Goal: Task Accomplishment & Management: Manage account settings

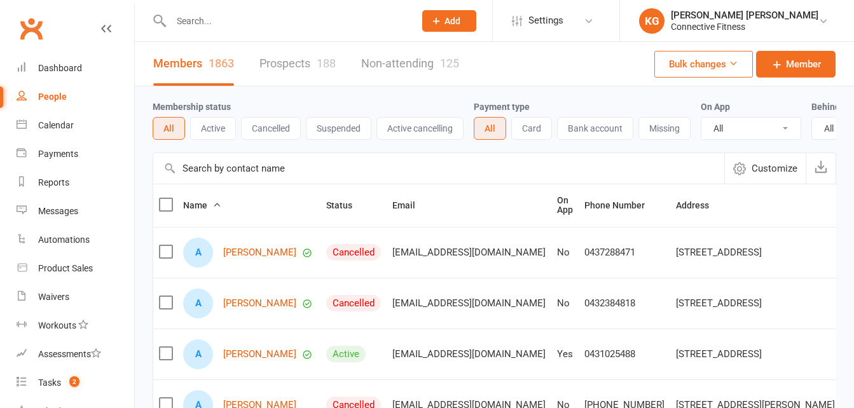
click at [229, 176] on input "text" at bounding box center [438, 168] width 571 height 31
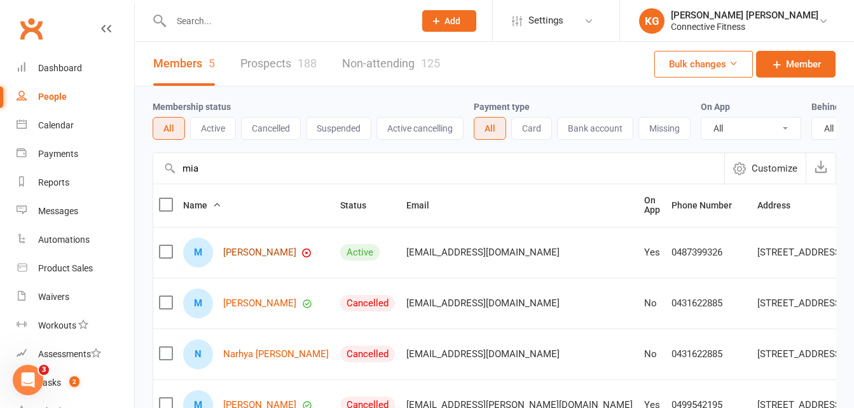
type input "mia"
click at [242, 258] on link "[PERSON_NAME]" at bounding box center [259, 252] width 73 height 11
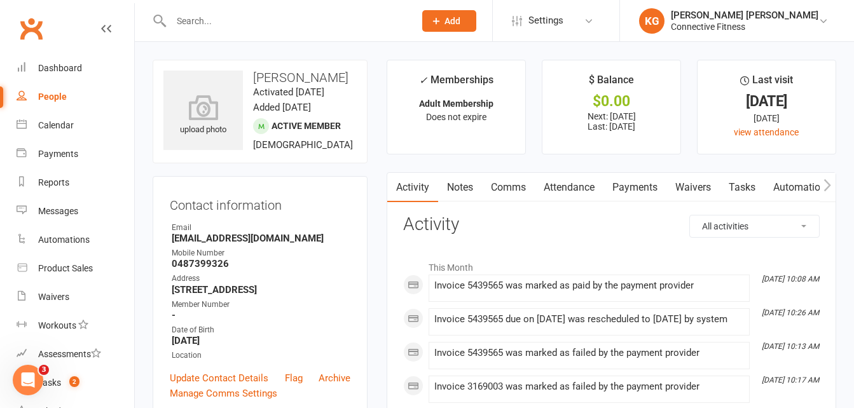
click at [657, 191] on link "Payments" at bounding box center [635, 187] width 63 height 29
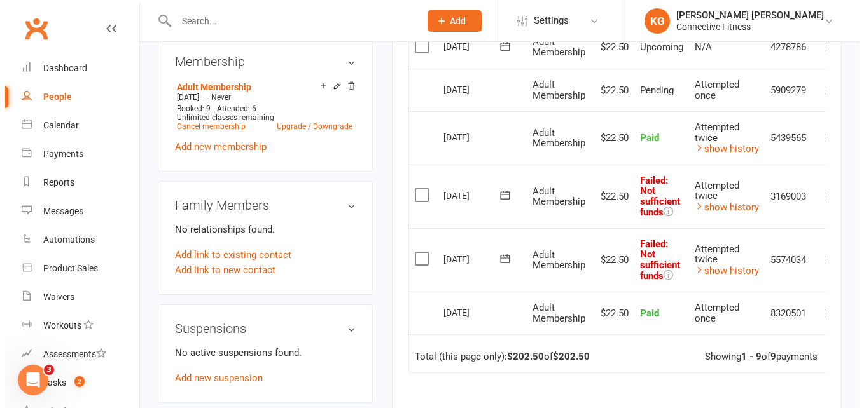
scroll to position [0, 18]
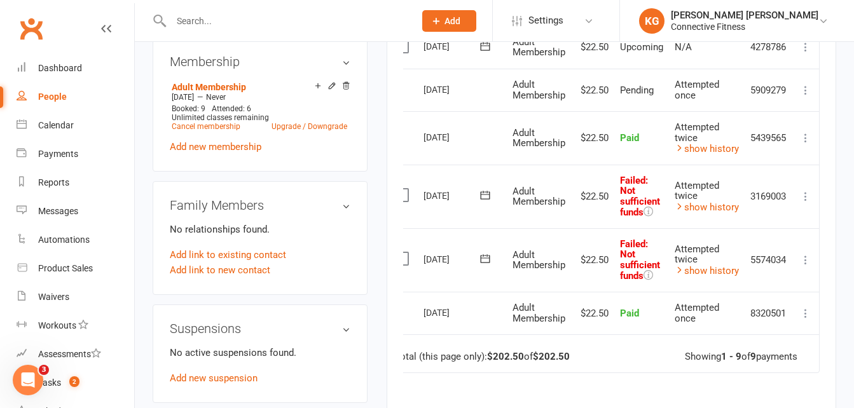
click at [806, 257] on icon at bounding box center [805, 260] width 13 height 13
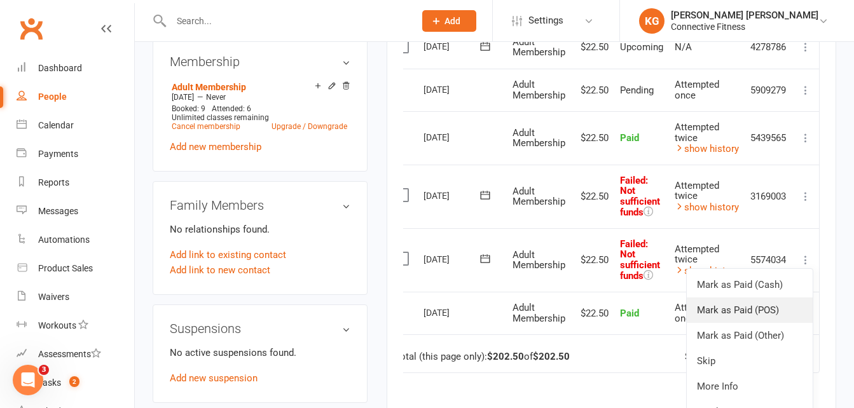
click at [747, 312] on link "Mark as Paid (POS)" at bounding box center [750, 310] width 126 height 25
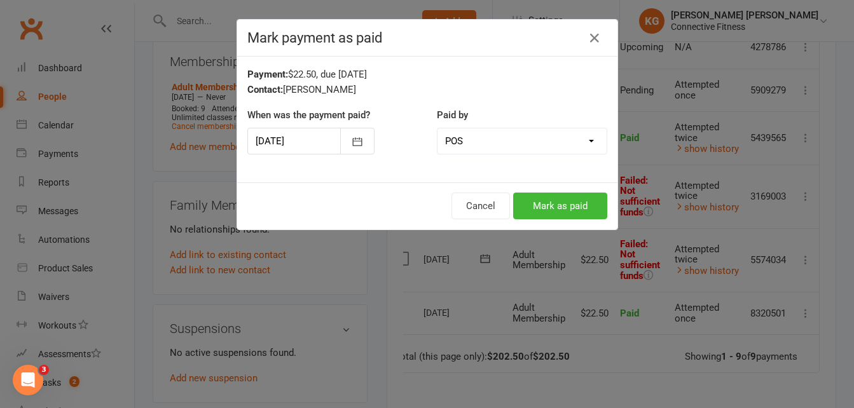
scroll to position [0, 11]
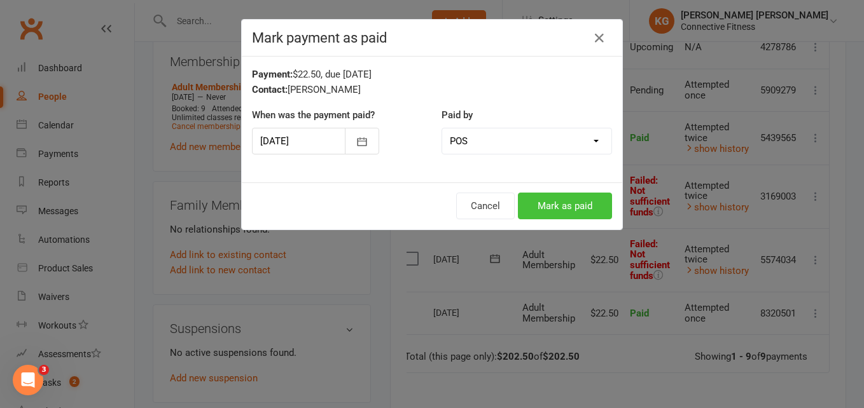
click at [593, 198] on button "Mark as paid" at bounding box center [565, 206] width 94 height 27
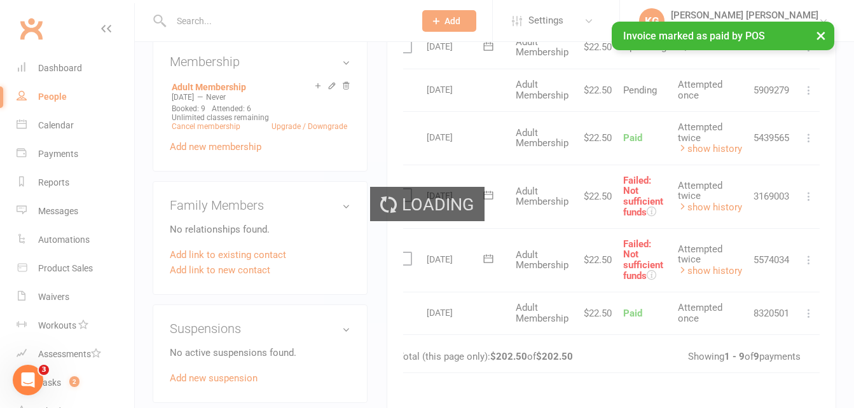
click at [817, 188] on td "Mark as Paid (Cash) Mark as Paid (POS) [PERSON_NAME] as Paid (Other) Skip More …" at bounding box center [809, 197] width 27 height 64
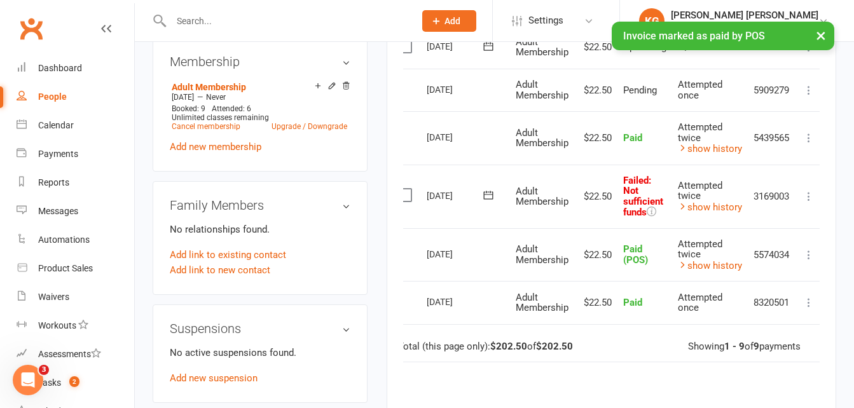
click at [809, 201] on icon at bounding box center [809, 196] width 13 height 13
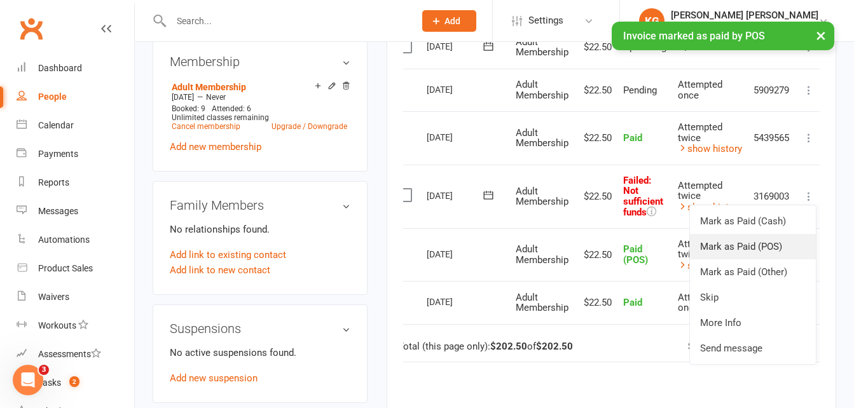
click at [731, 249] on link "Mark as Paid (POS)" at bounding box center [753, 246] width 126 height 25
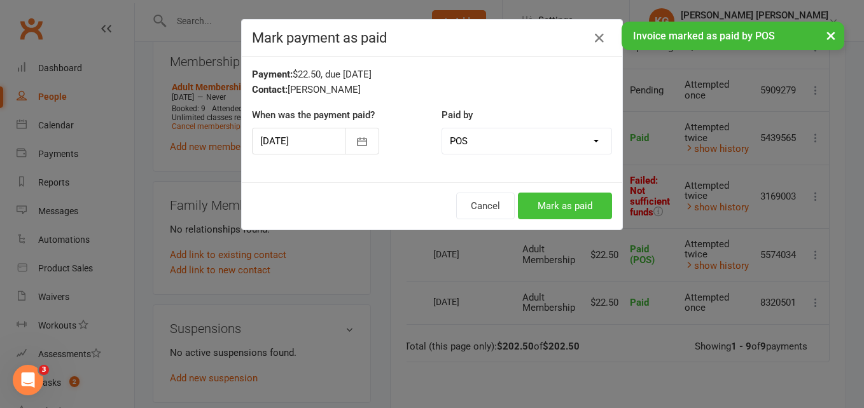
click at [537, 200] on button "Mark as paid" at bounding box center [565, 206] width 94 height 27
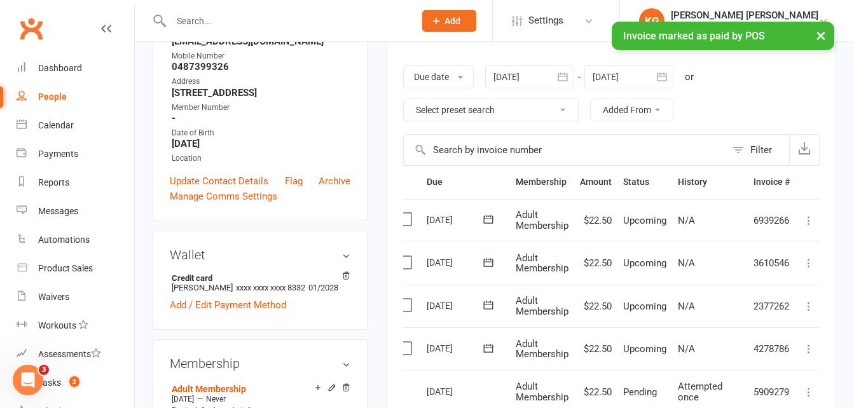
scroll to position [165, 0]
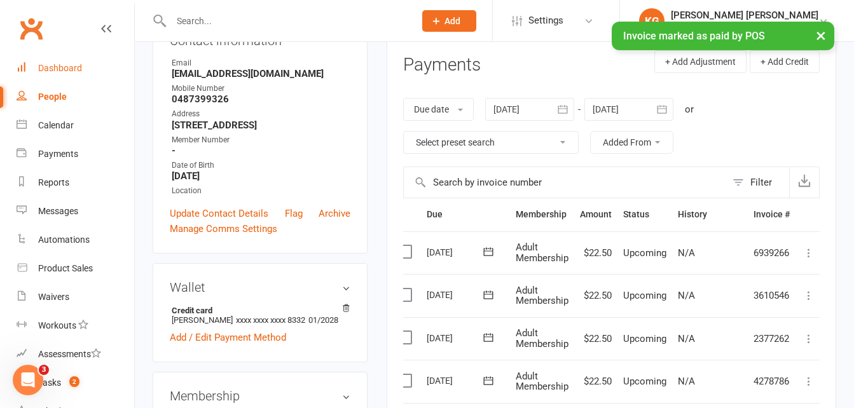
click at [61, 71] on div "Dashboard" at bounding box center [60, 68] width 44 height 10
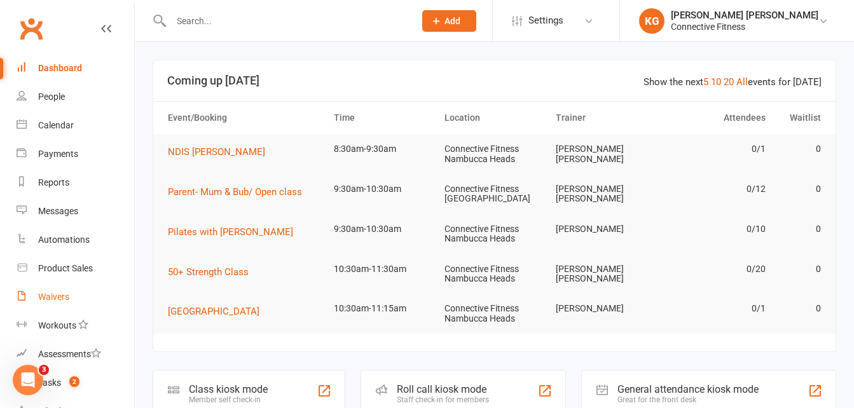
click at [58, 303] on link "Waivers" at bounding box center [76, 297] width 118 height 29
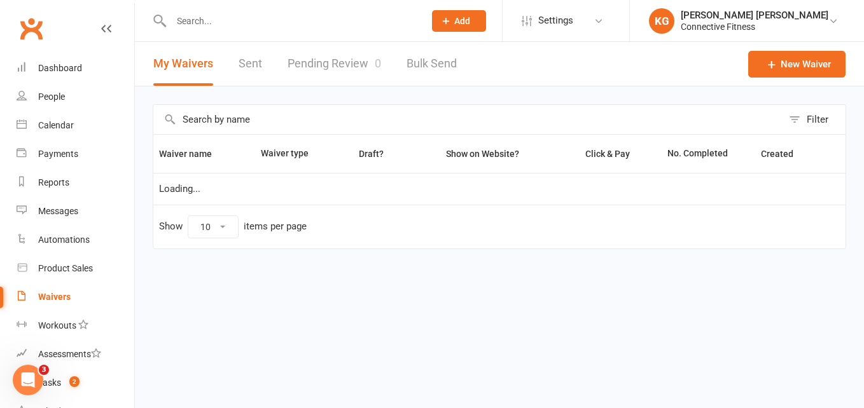
select select "100"
click at [365, 69] on link "Pending Review 0" at bounding box center [333, 64] width 93 height 44
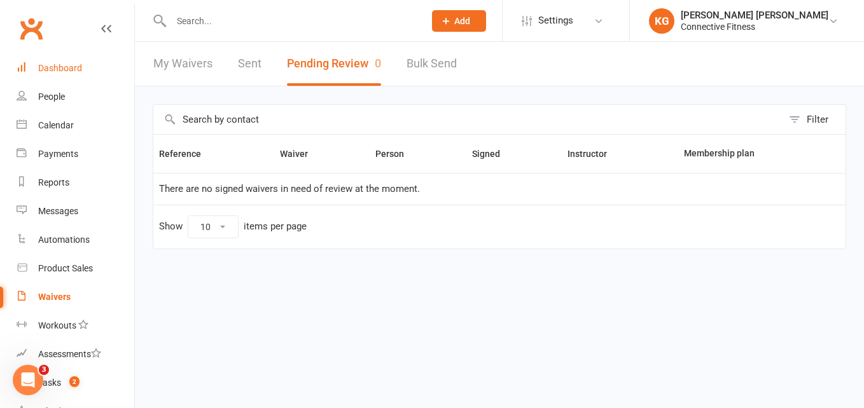
click at [66, 74] on link "Dashboard" at bounding box center [76, 68] width 118 height 29
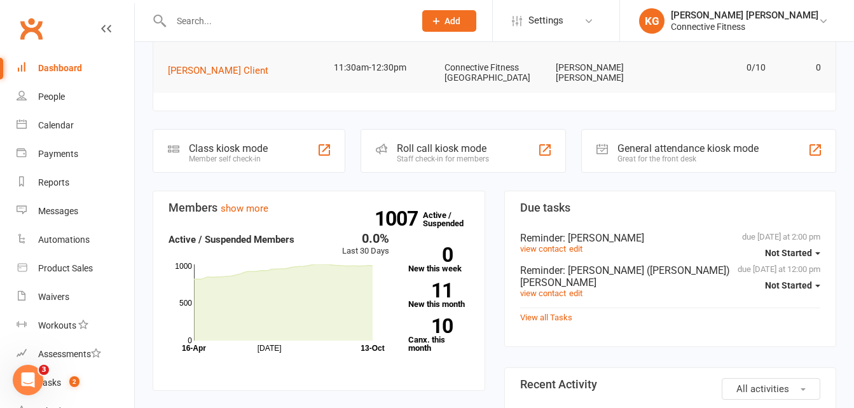
scroll to position [242, 0]
